Goal: Information Seeking & Learning: Learn about a topic

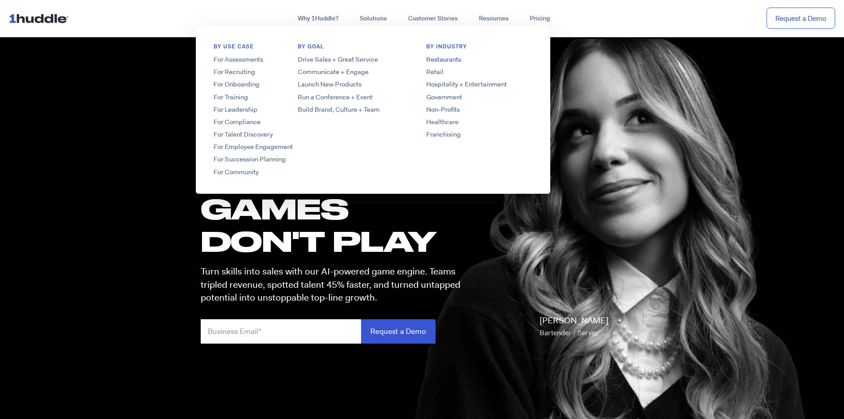
click at [457, 62] on link "Restaurants" at bounding box center [479, 59] width 142 height 9
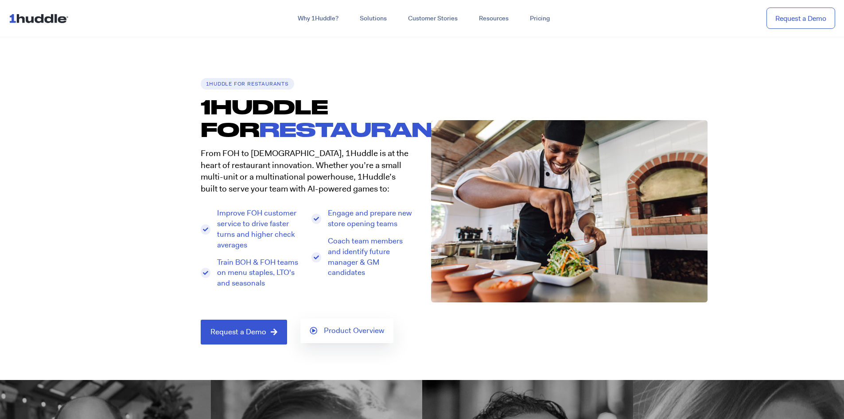
click at [353, 331] on span "Product Overview" at bounding box center [354, 330] width 60 height 8
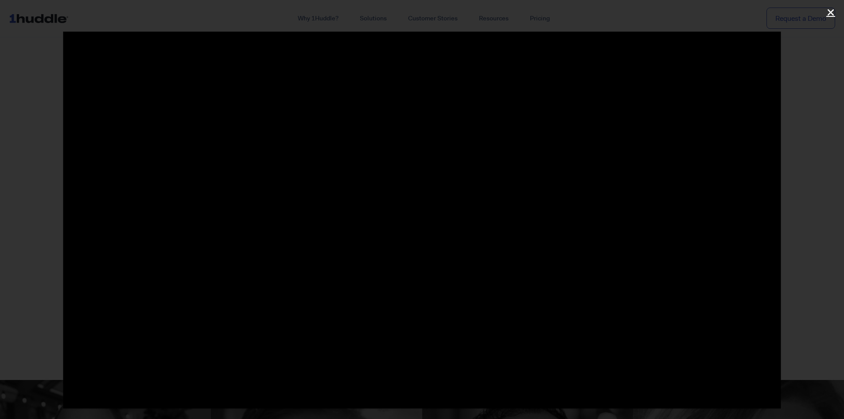
click at [832, 9] on icon "Close (Esc)" at bounding box center [830, 12] width 9 height 9
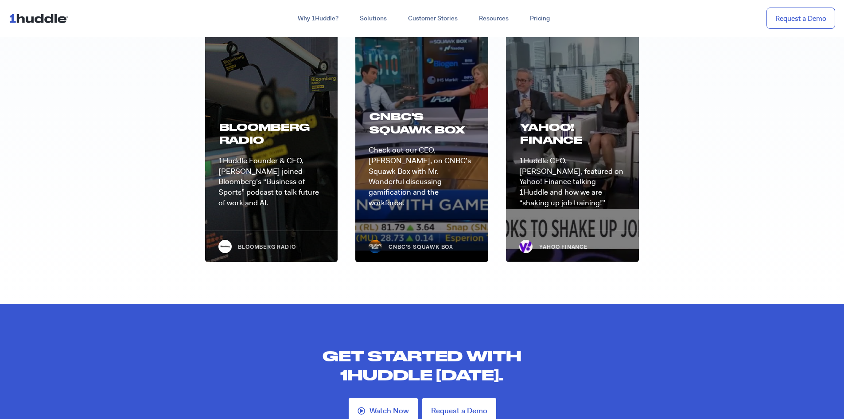
scroll to position [2968, 0]
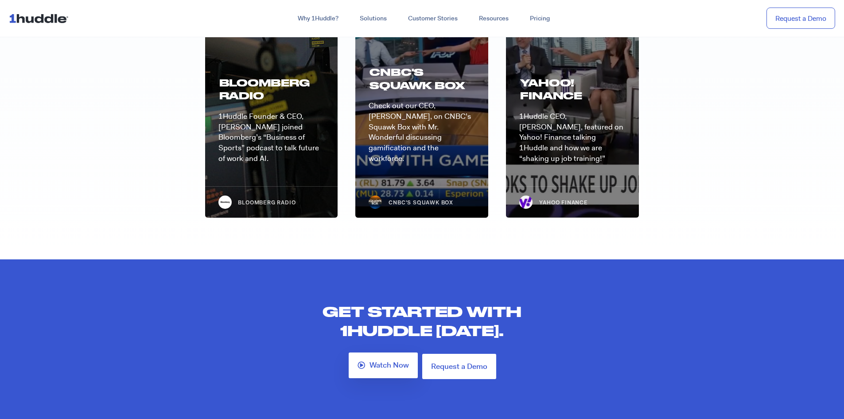
click at [361, 361] on icon at bounding box center [361, 365] width 8 height 8
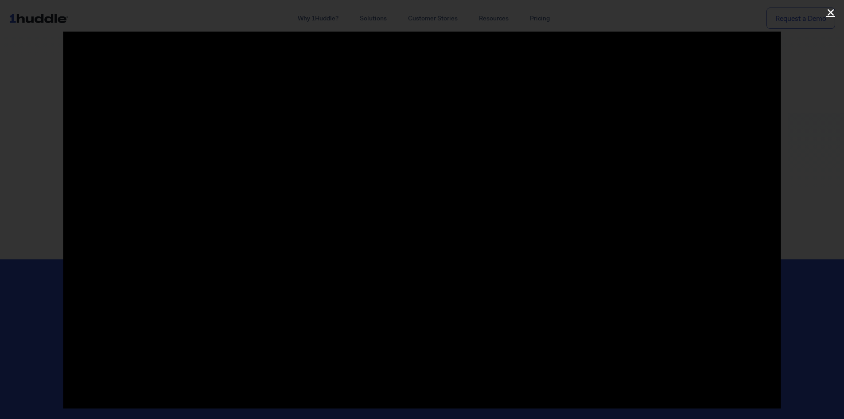
click at [829, 9] on icon "Close (Esc)" at bounding box center [830, 12] width 9 height 9
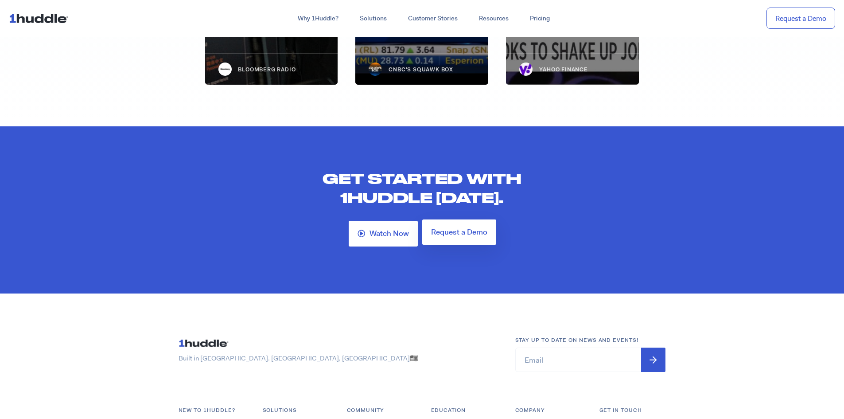
scroll to position [3056, 0]
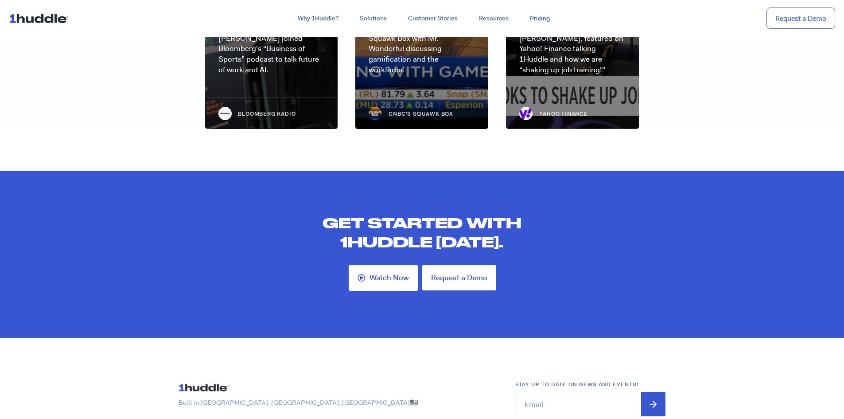
click at [532, 17] on link "Pricing" at bounding box center [539, 19] width 41 height 16
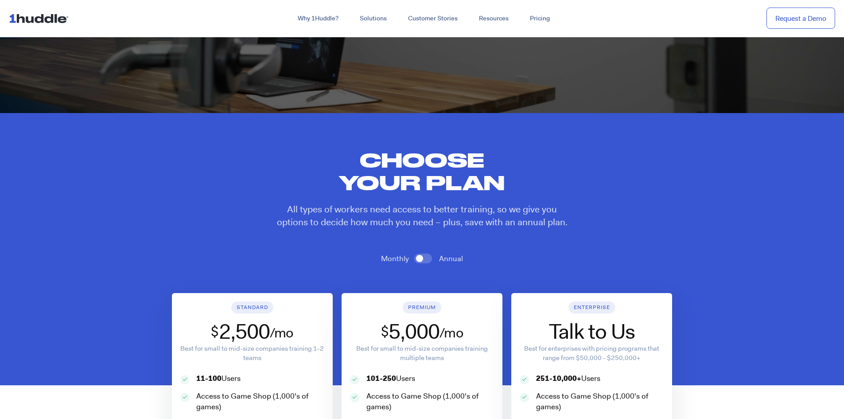
scroll to position [354, 0]
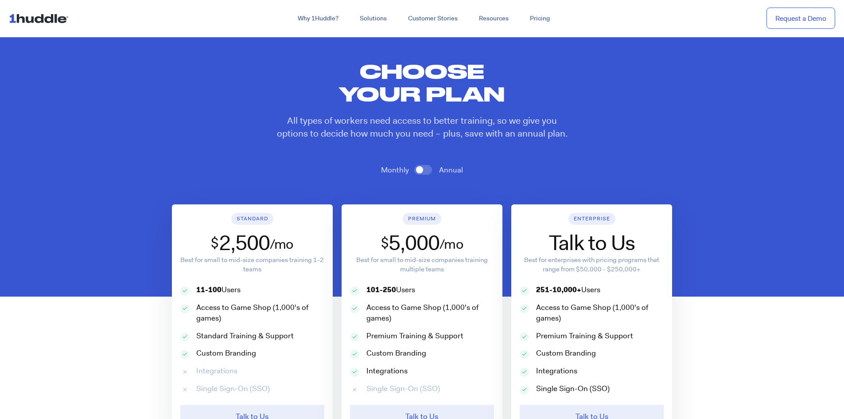
click at [431, 167] on span at bounding box center [423, 170] width 18 height 10
click at [0, 0] on input "checkbox" at bounding box center [0, 0] width 0 height 0
click at [425, 171] on span at bounding box center [423, 170] width 18 height 10
click at [0, 0] on input "checkbox" at bounding box center [0, 0] width 0 height 0
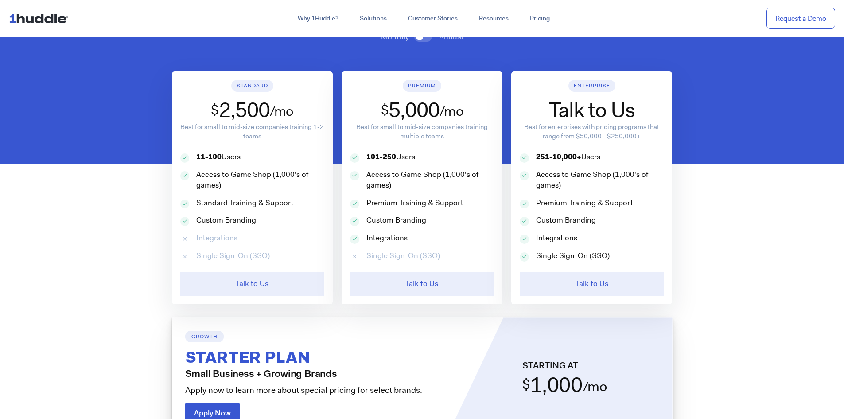
scroll to position [532, 0]
